Goal: Register for event/course

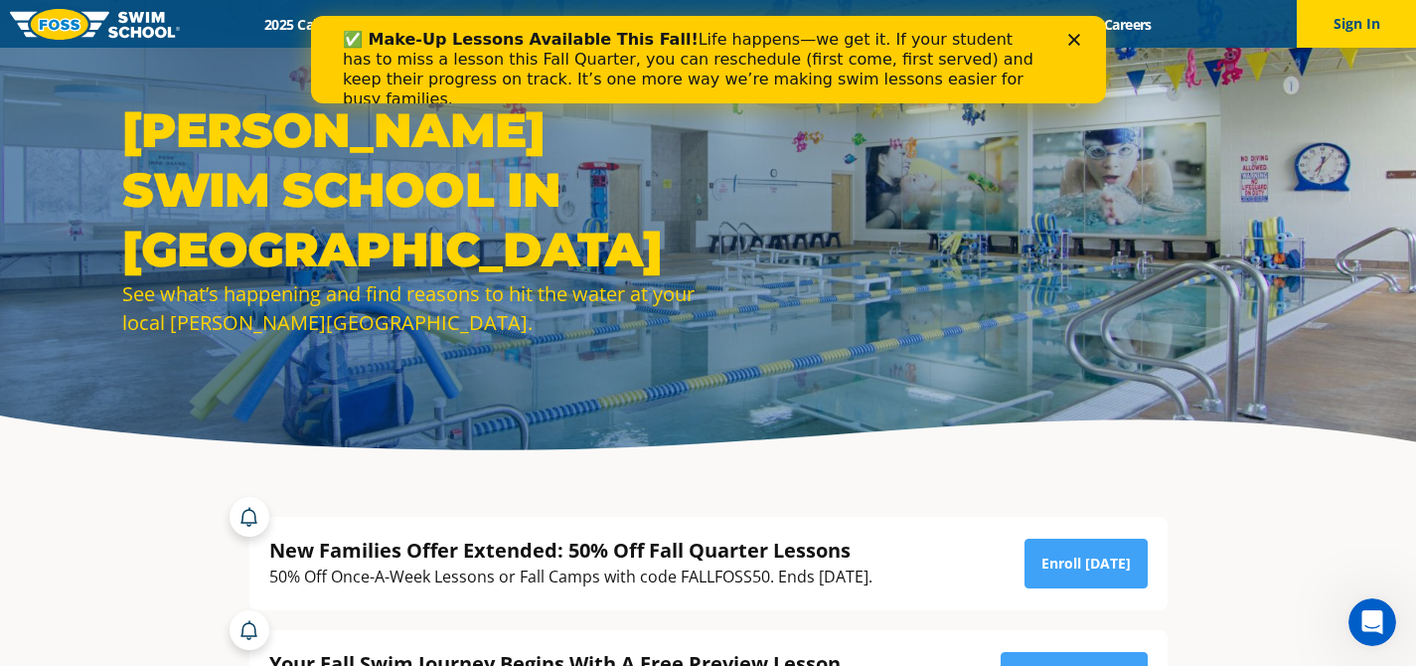
click at [599, 194] on h1 "[PERSON_NAME] Swim School in [GEOGRAPHIC_DATA]" at bounding box center [410, 189] width 576 height 179
click at [1068, 44] on icon "Close" at bounding box center [1073, 40] width 12 height 12
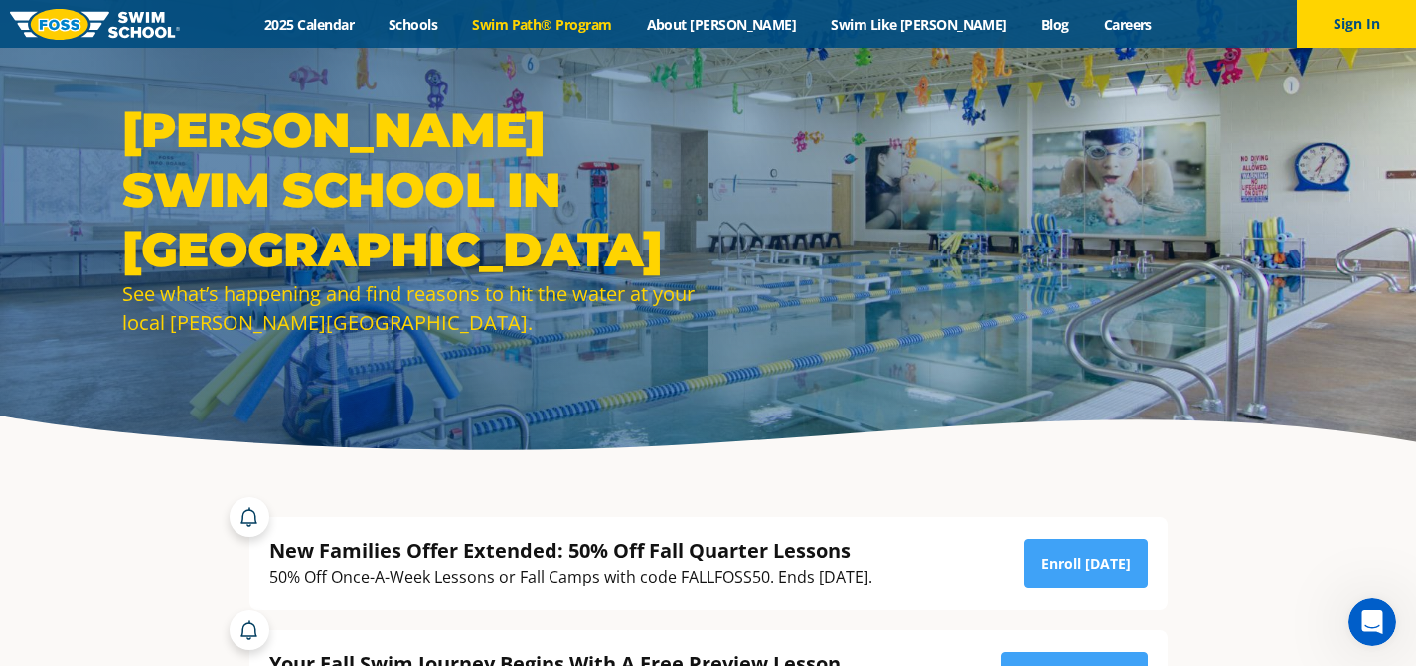
click at [602, 24] on link "Swim Path® Program" at bounding box center [542, 24] width 174 height 19
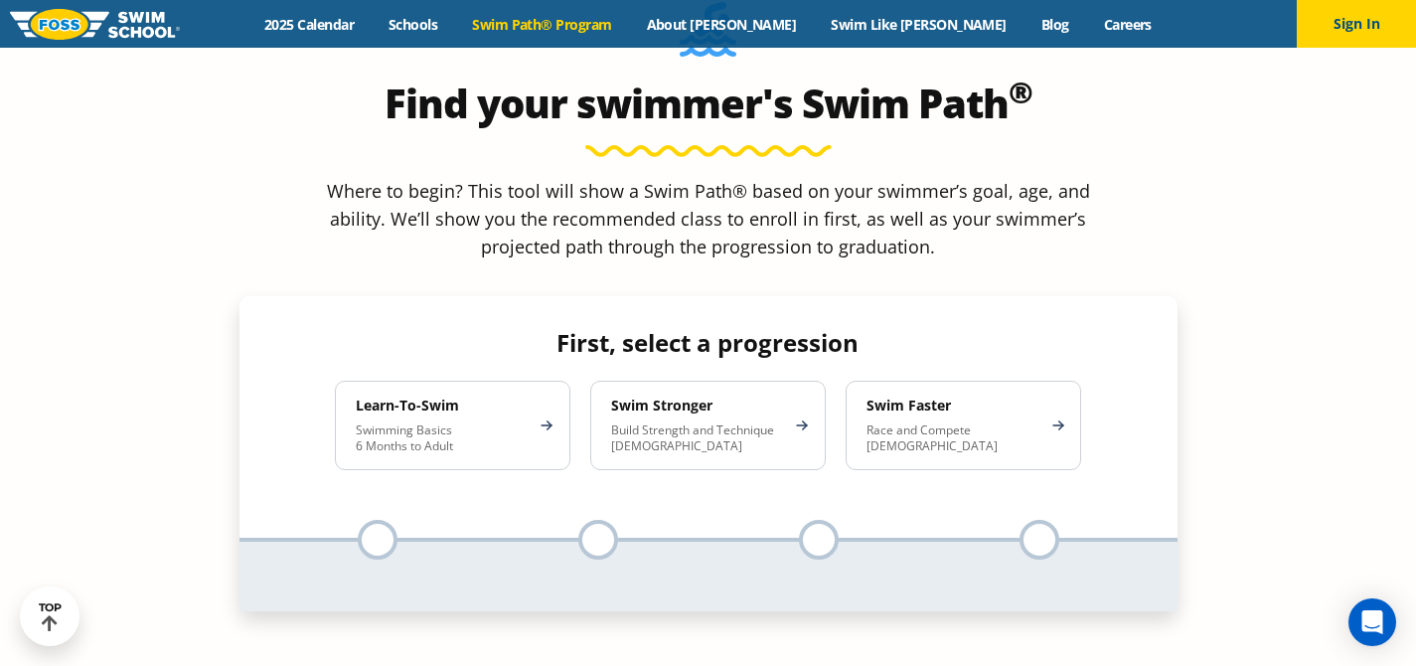
scroll to position [1876, 0]
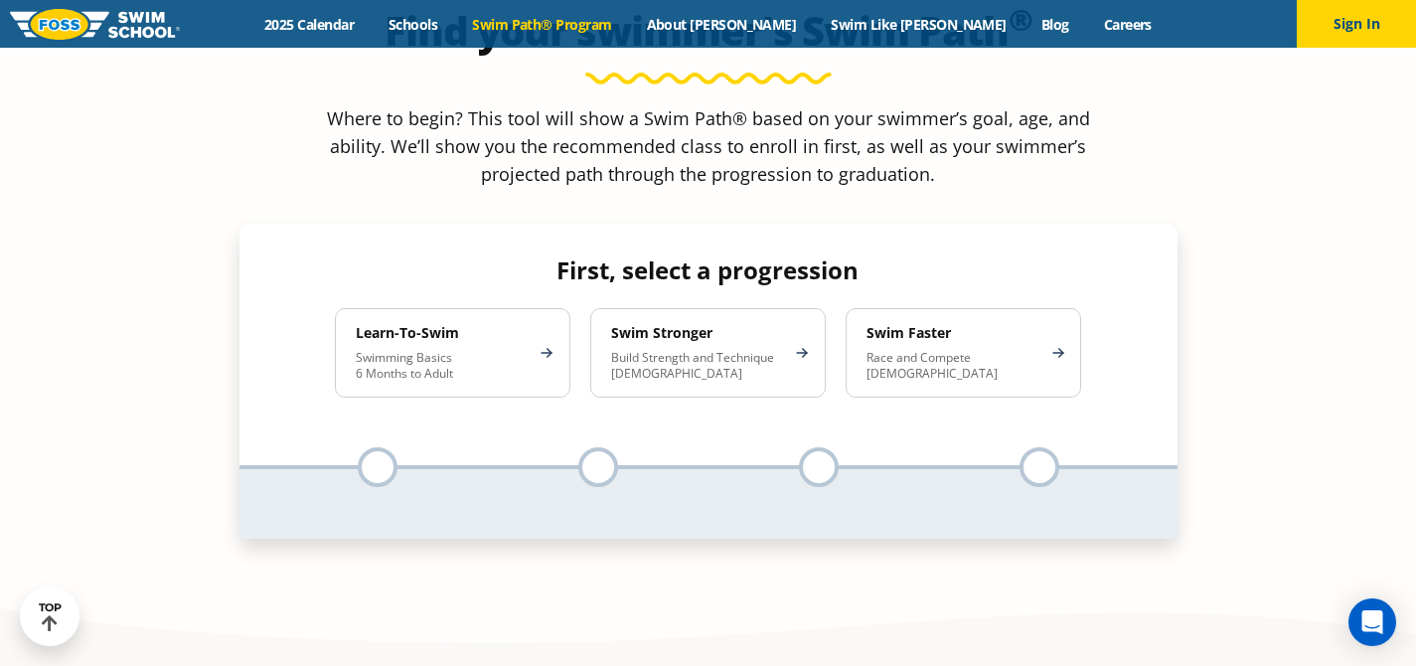
click at [531, 308] on div "Learn-To-Swim Swimming Basics 6 Months to Adult" at bounding box center [453, 352] width 236 height 89
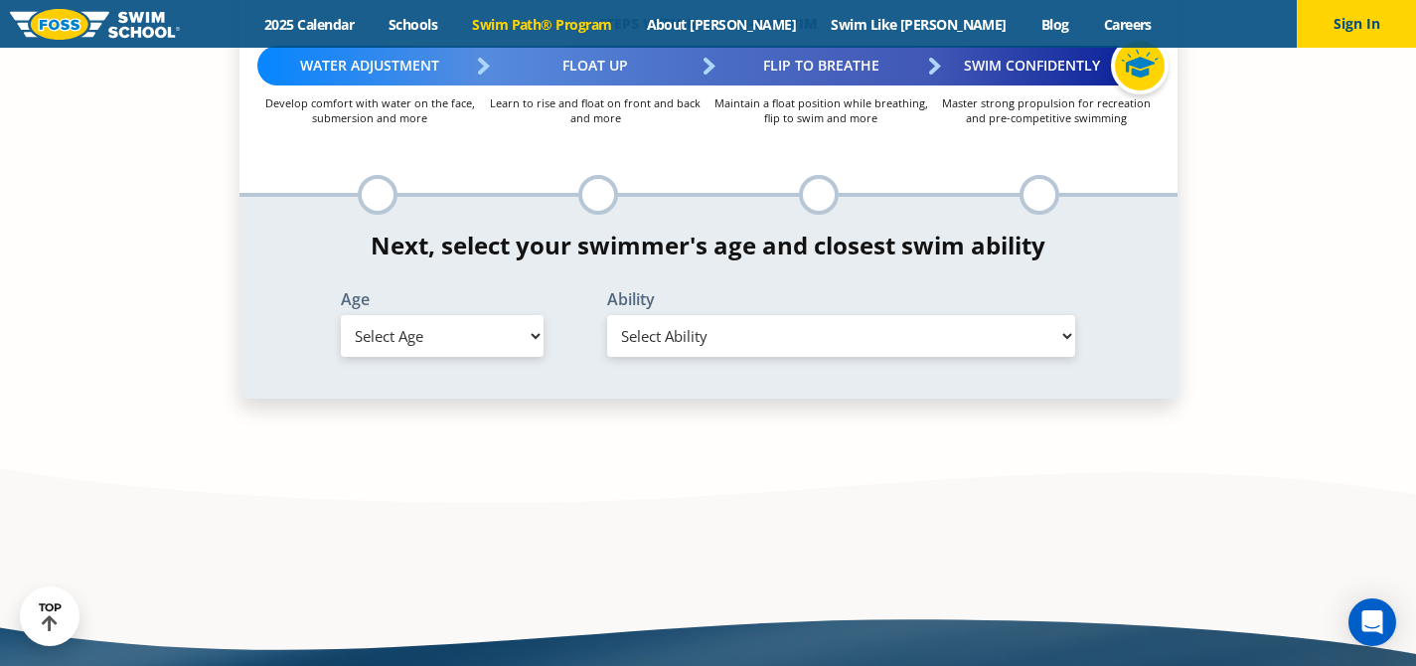
scroll to position [2224, 0]
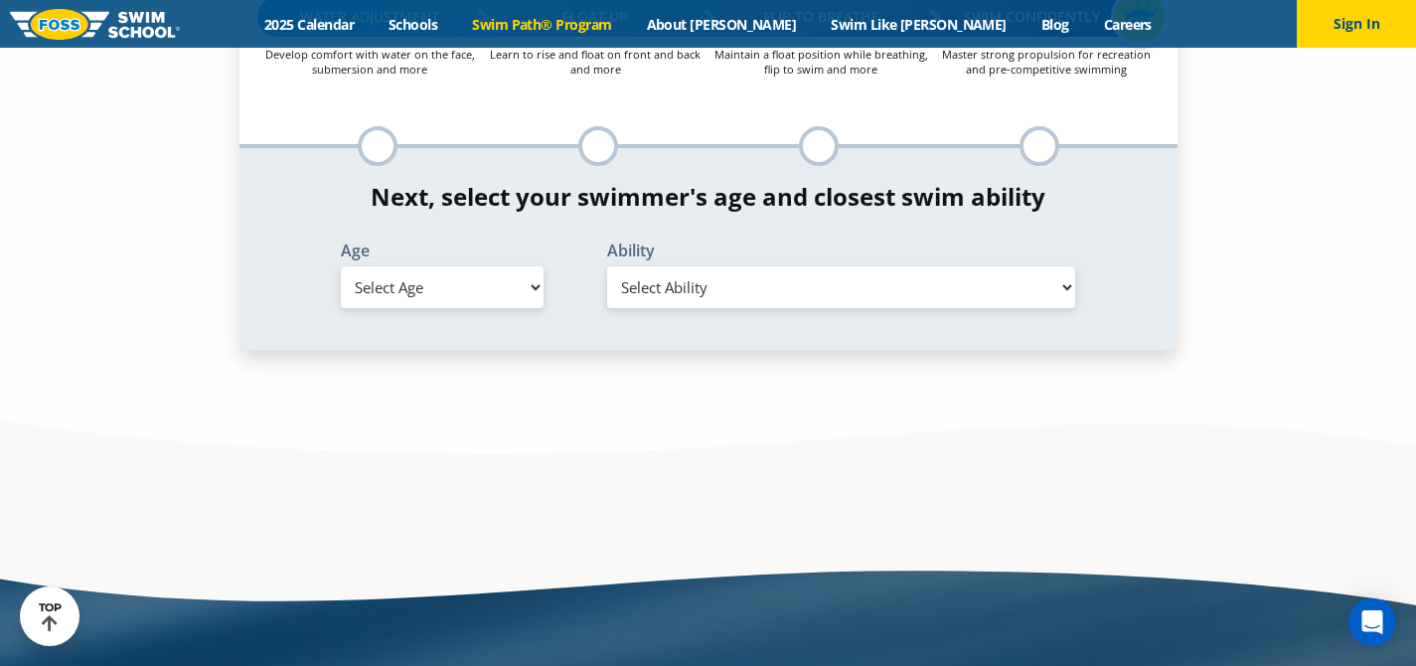
click at [487, 266] on select "Select Age [DEMOGRAPHIC_DATA] months - 1 year 1 year 2 years 3 years 4 years 5 …" at bounding box center [442, 287] width 203 height 42
select select "5-years"
click at [341, 266] on select "Select Age [DEMOGRAPHIC_DATA] months - 1 year 1 year 2 years 3 years 4 years 5 …" at bounding box center [442, 287] width 203 height 42
click at [674, 266] on select "Select Ability First in-water experience When in the water, reliant on a life j…" at bounding box center [841, 287] width 469 height 42
select select "5-years-when-in-the-water-reliant-on-a-life-jacket-or-floatation-device"
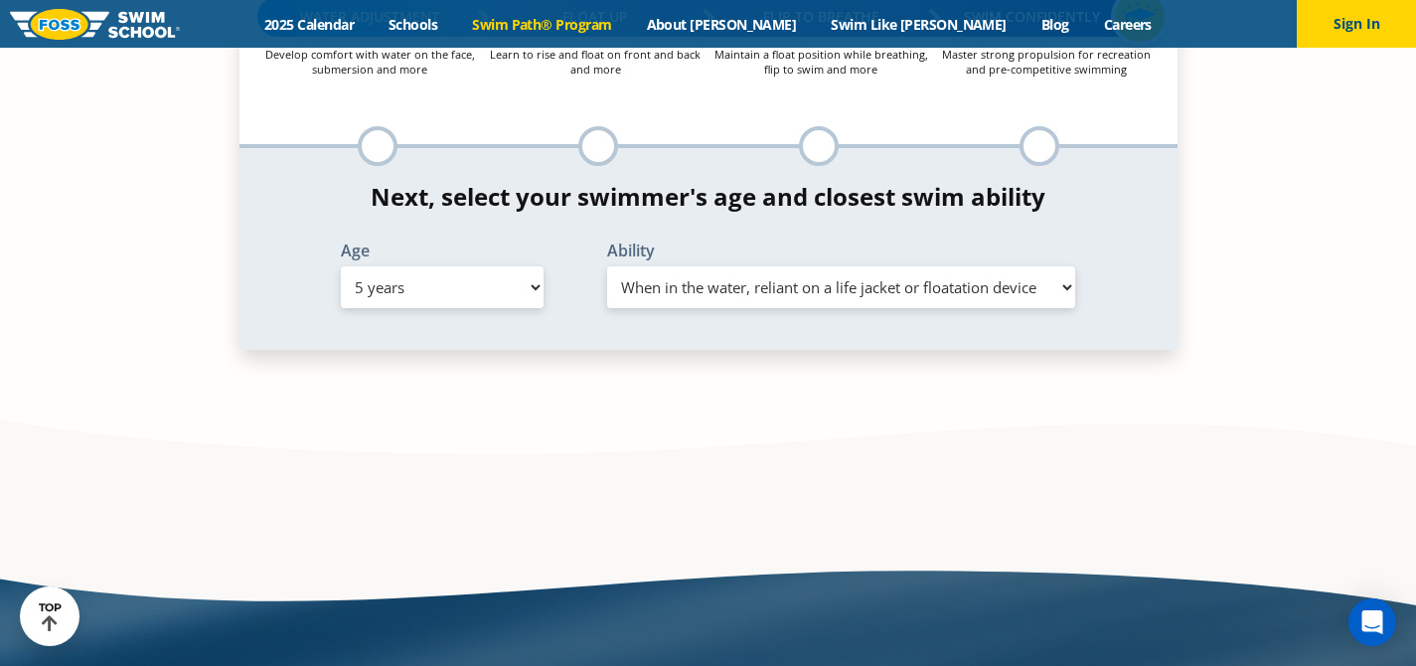
click at [607, 266] on select "Select Ability First in-water experience When in the water, reliant on a life j…" at bounding box center [841, 287] width 469 height 42
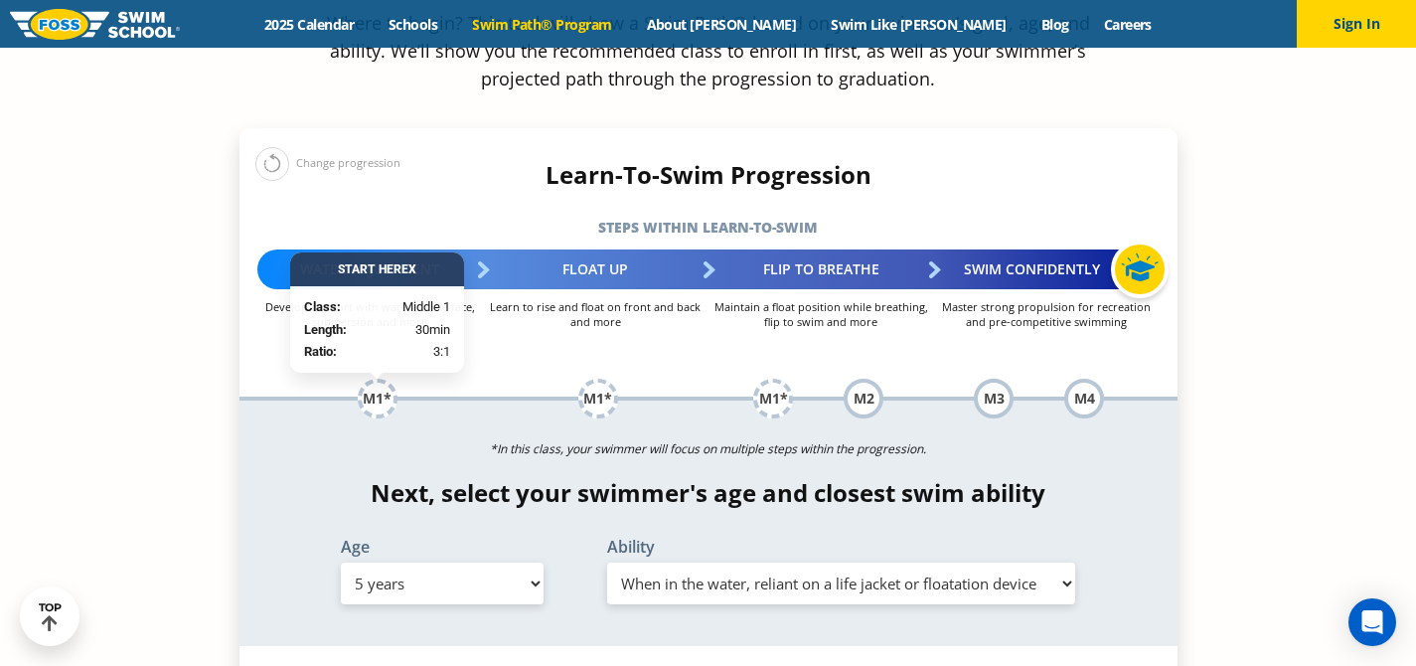
scroll to position [2007, 0]
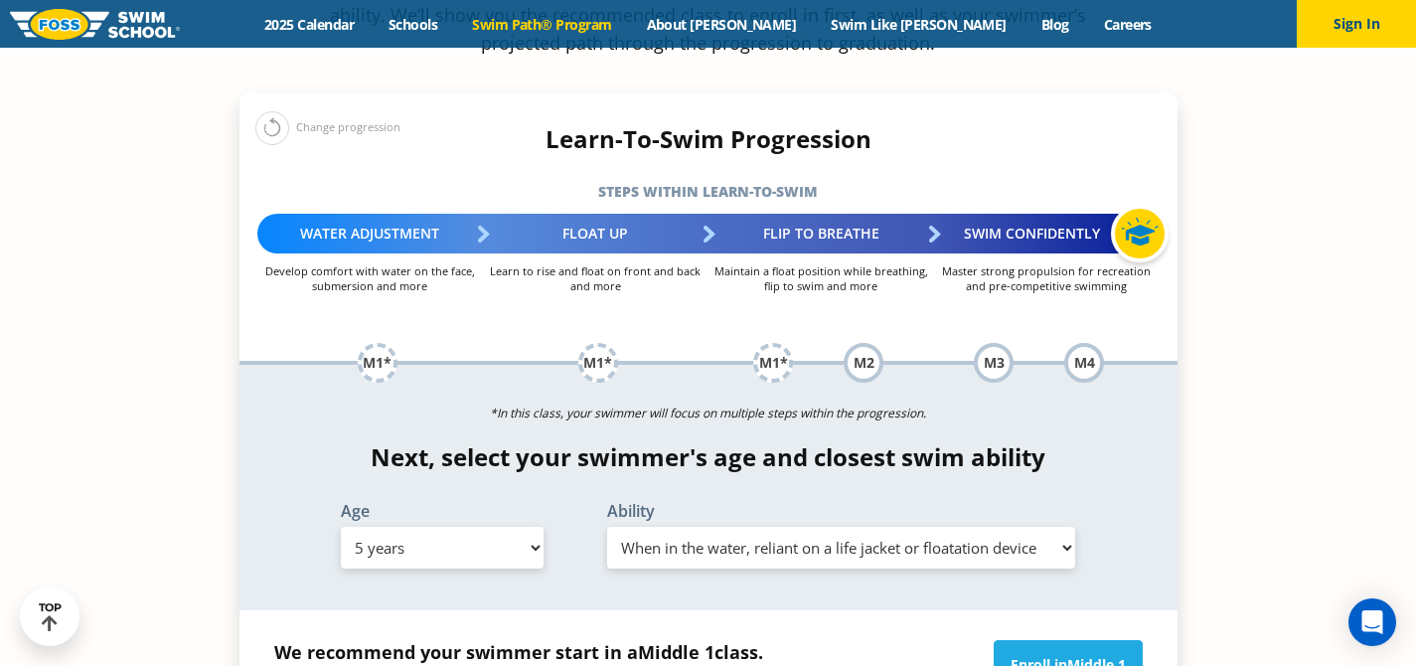
click at [512, 527] on select "Select Age [DEMOGRAPHIC_DATA] months - 1 year 1 year 2 years 3 years 4 years 5 …" at bounding box center [442, 548] width 203 height 42
select select "4-years"
click at [341, 527] on select "Select Age [DEMOGRAPHIC_DATA] months - 1 year 1 year 2 years 3 years 4 years 5 …" at bounding box center [442, 548] width 203 height 42
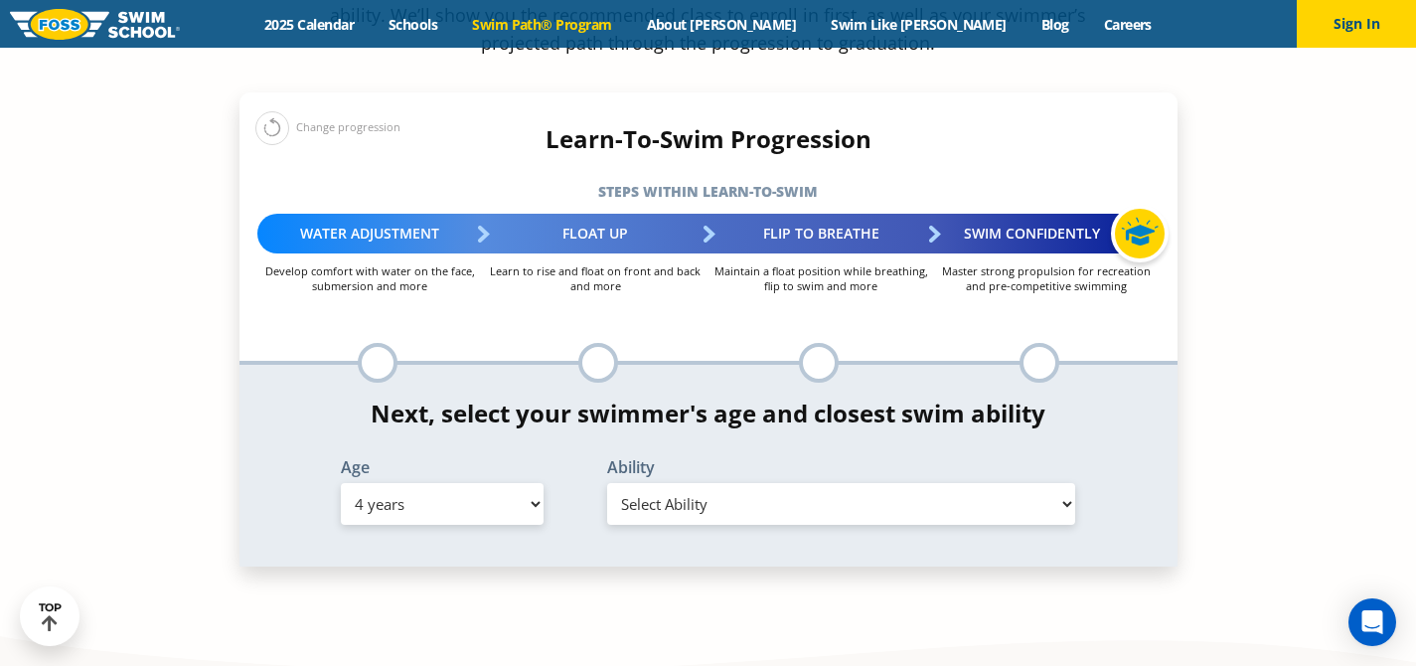
click at [697, 483] on select "Select Ability First in-water experience When in the water, reliant on a life j…" at bounding box center [841, 504] width 469 height 42
select select "4-years-when-in-the-water-reliant-on-a-life-jacket-or-floatation-device"
click at [607, 483] on select "Select Ability First in-water experience When in the water, reliant on a life j…" at bounding box center [841, 504] width 469 height 42
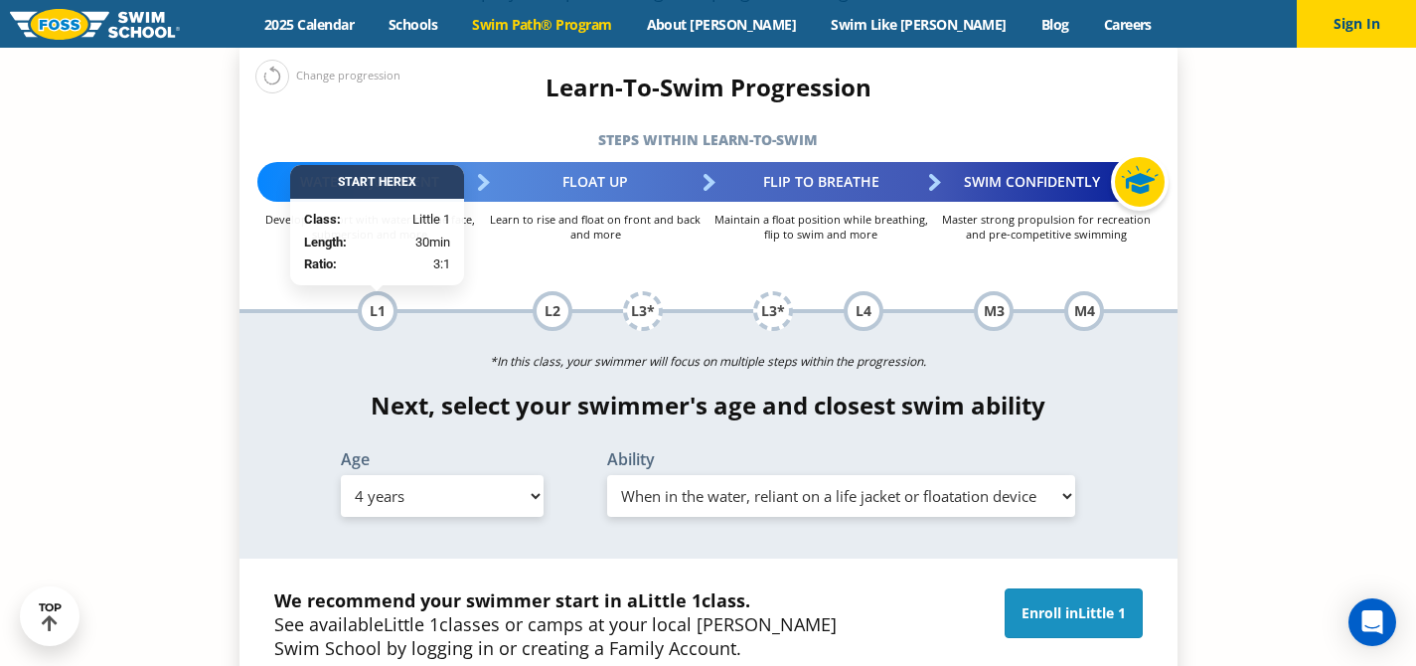
scroll to position [2061, 0]
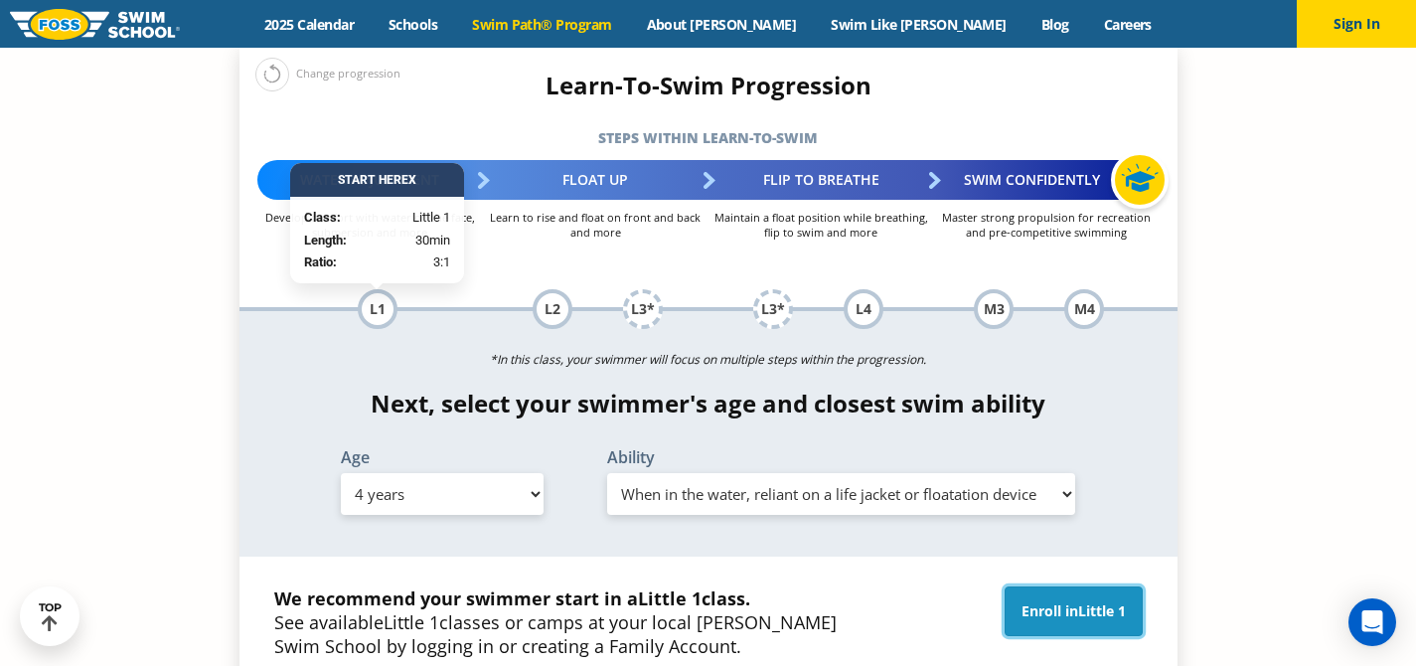
click at [1062, 586] on link "Enroll in Little 1" at bounding box center [1074, 611] width 138 height 50
